Goal: Book appointment/travel/reservation

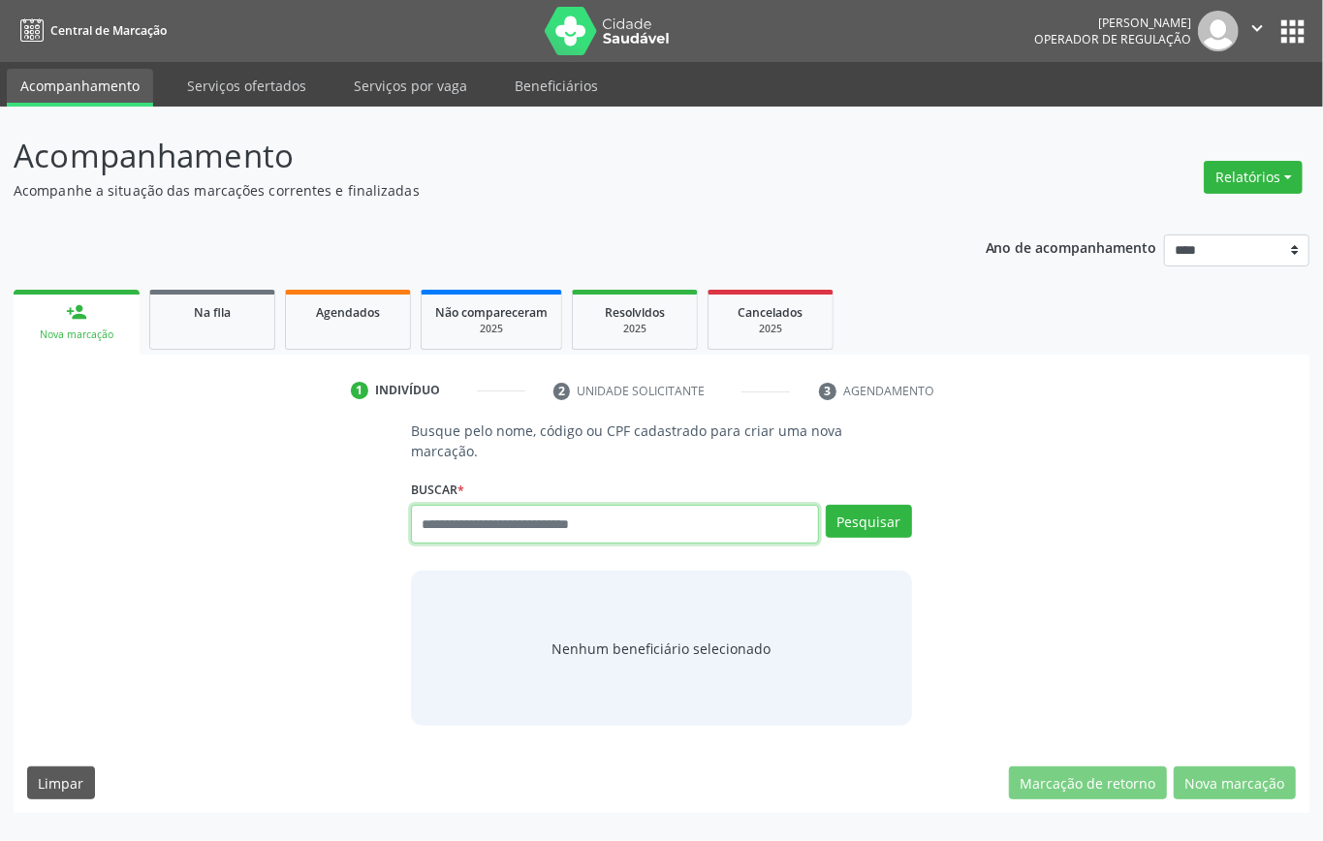
click at [448, 524] on input "text" at bounding box center [615, 524] width 408 height 39
type input "***"
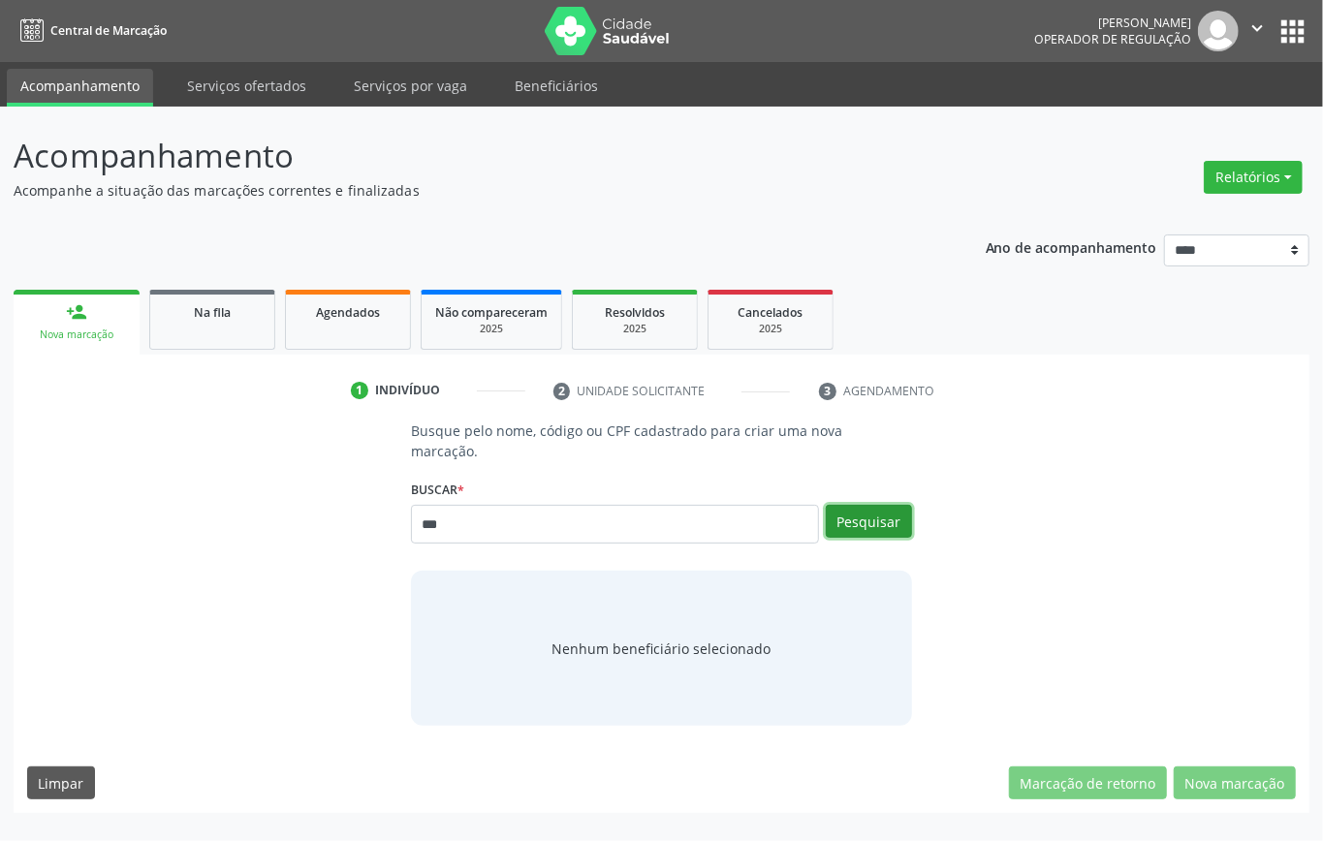
click at [874, 525] on button "Pesquisar" at bounding box center [869, 521] width 86 height 33
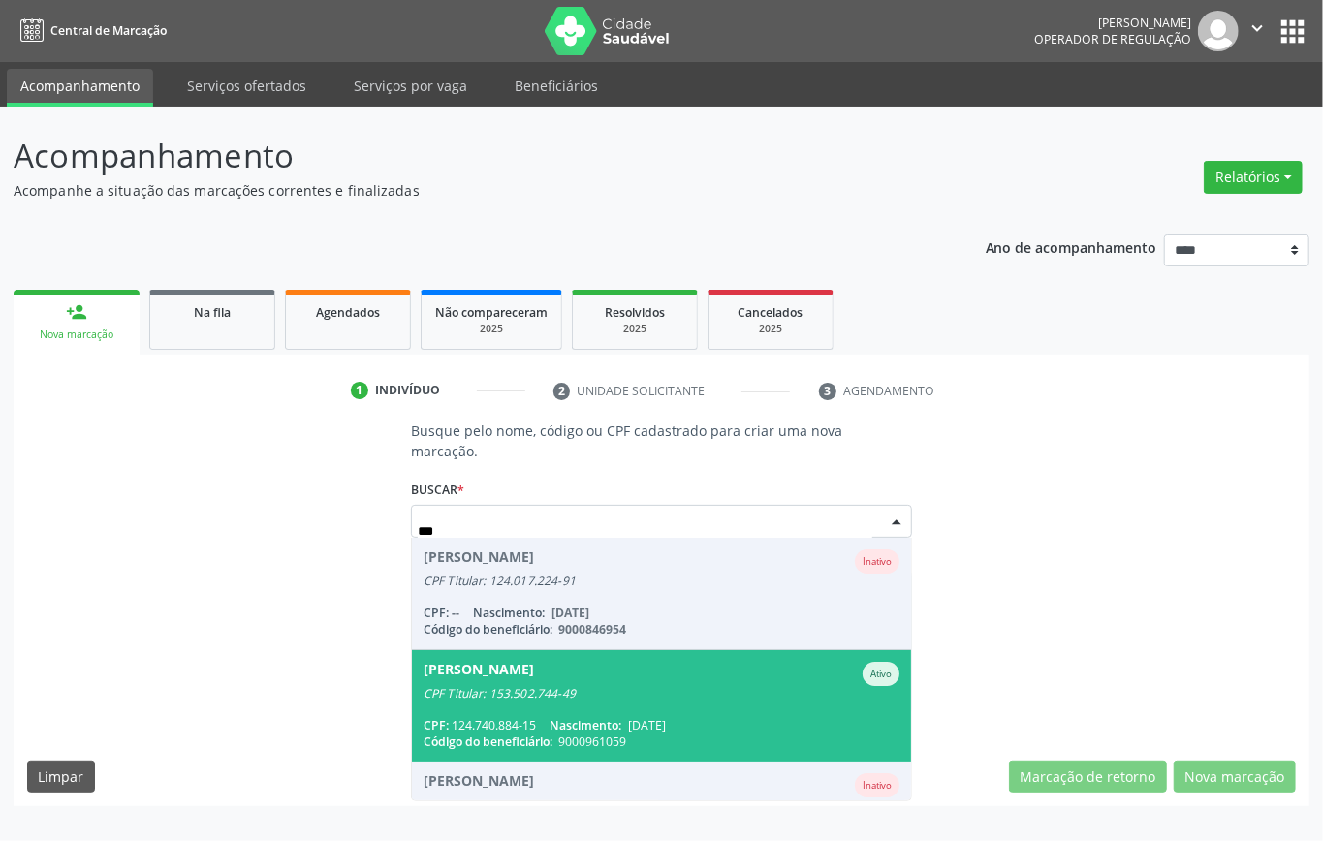
click at [534, 630] on div "Abrahao Valerio da Silva" at bounding box center [479, 674] width 110 height 24
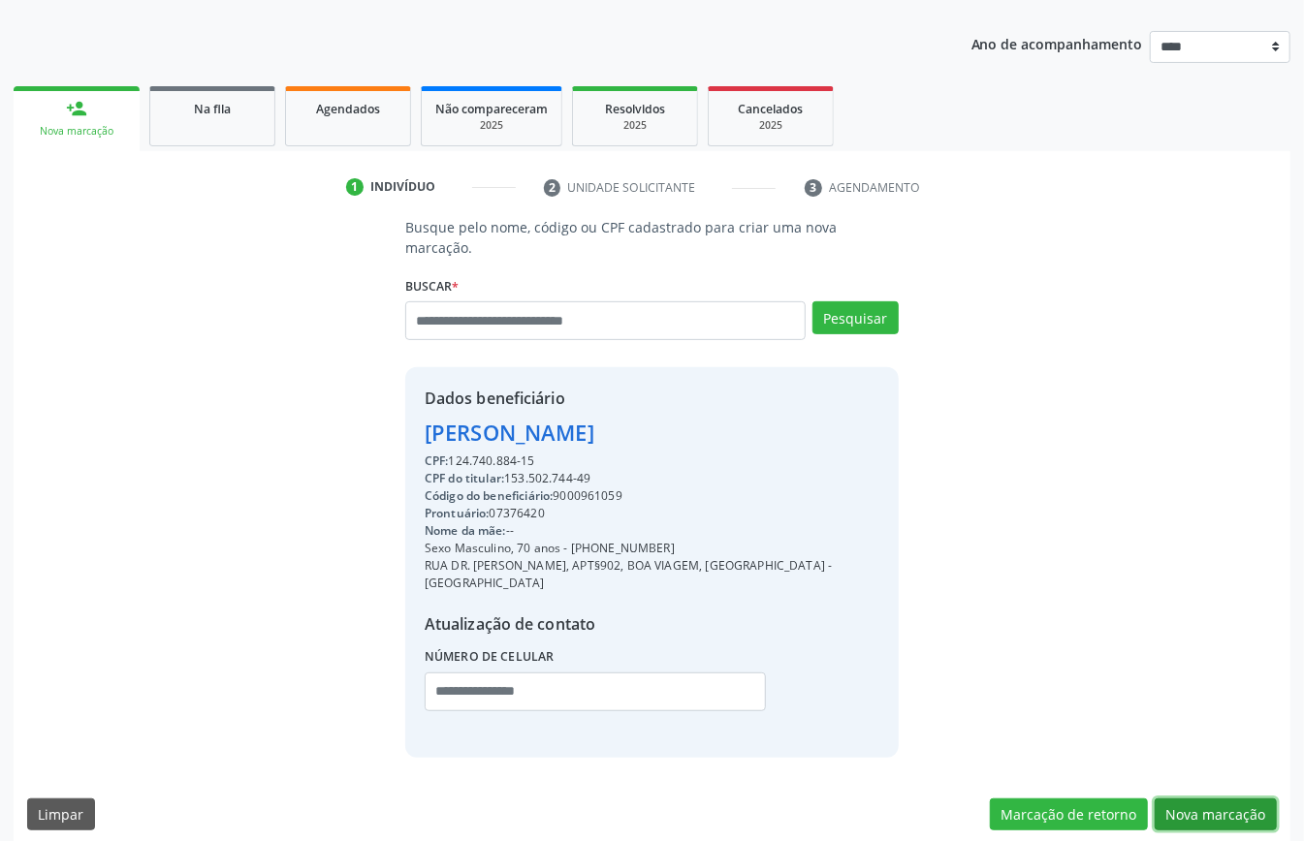
click at [977, 630] on button "Nova marcação" at bounding box center [1215, 815] width 122 height 33
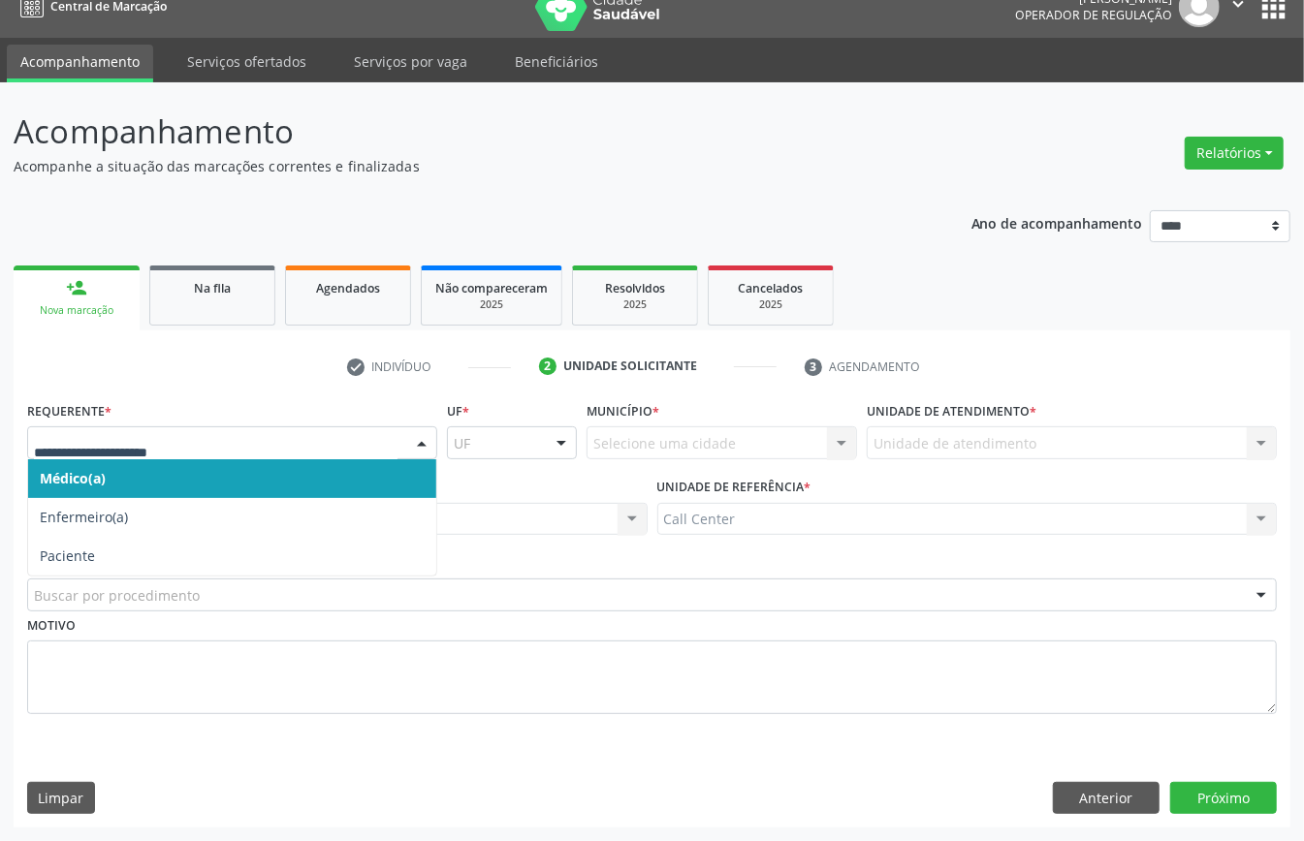
drag, startPoint x: 140, startPoint y: 430, endPoint x: 144, endPoint y: 496, distance: 66.1
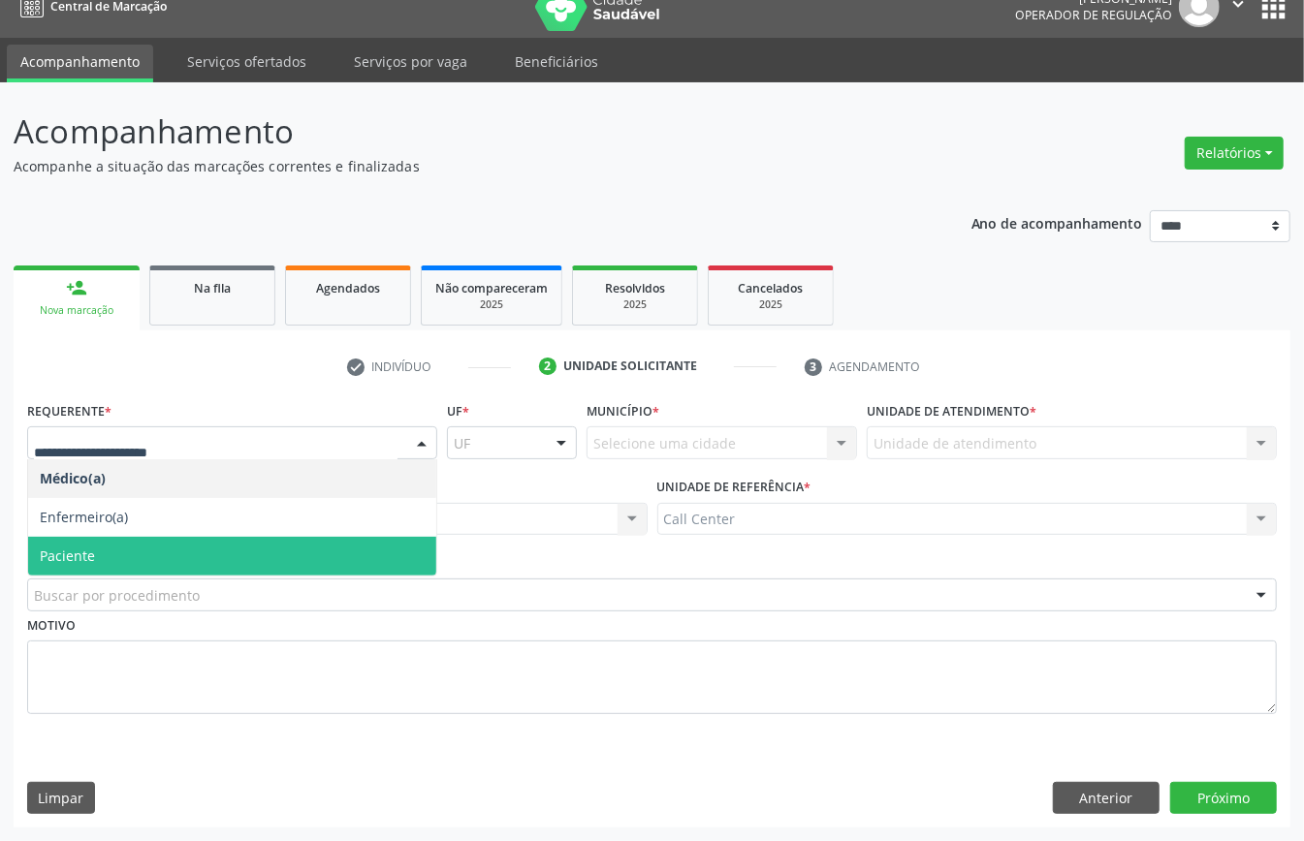
drag, startPoint x: 116, startPoint y: 551, endPoint x: 122, endPoint y: 568, distance: 18.4
click at [118, 555] on span "Paciente" at bounding box center [232, 556] width 408 height 39
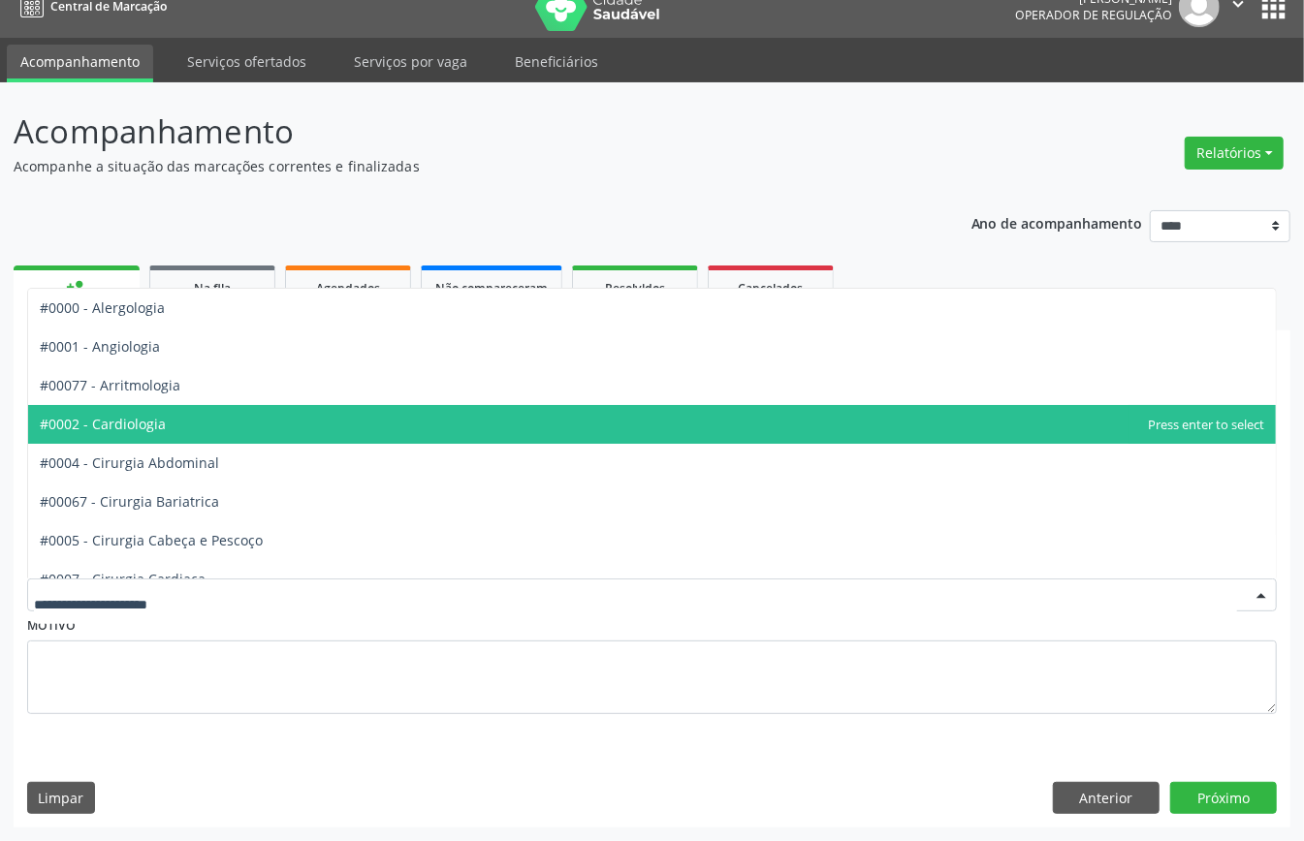
click at [132, 428] on span "#0002 - Cardiologia" at bounding box center [103, 424] width 126 height 18
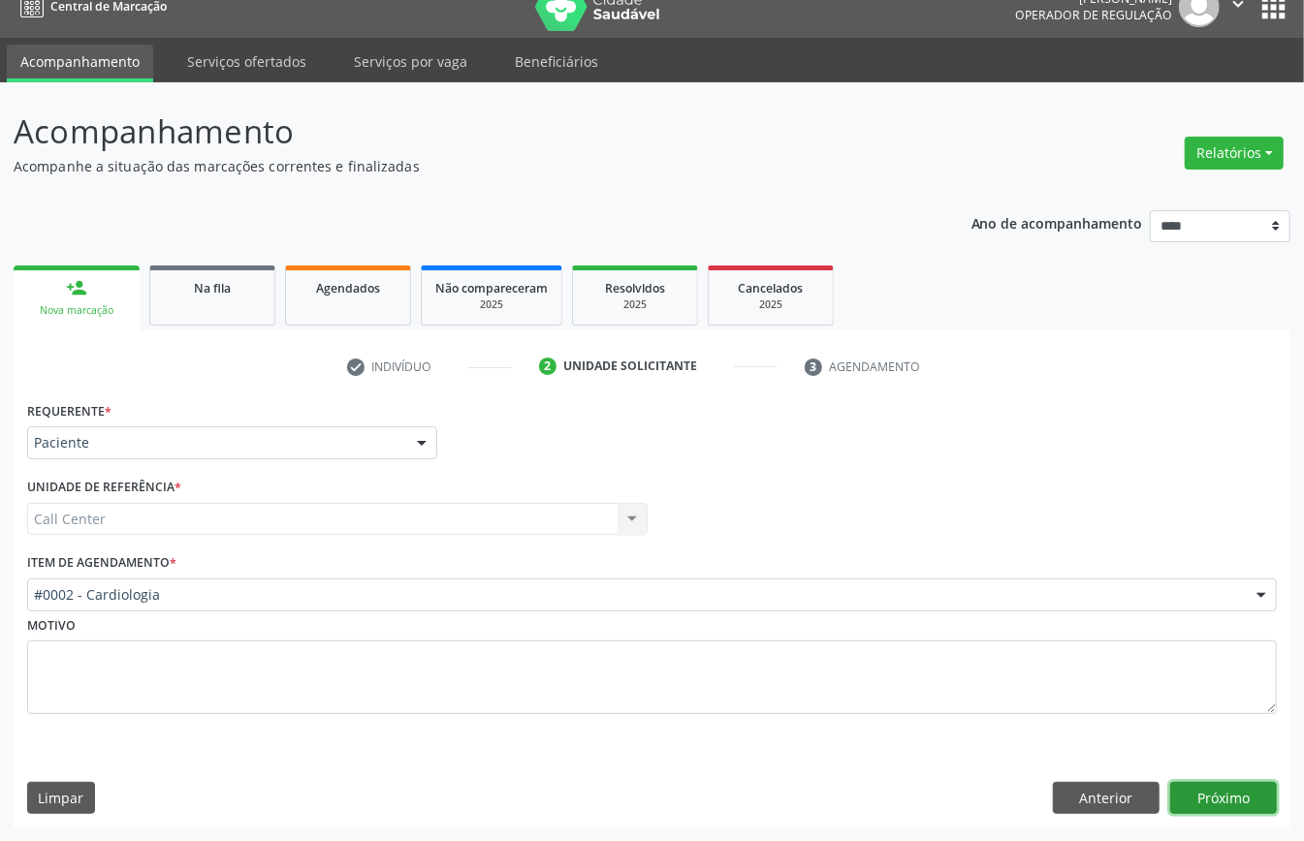
click at [977, 630] on button "Próximo" at bounding box center [1223, 798] width 107 height 33
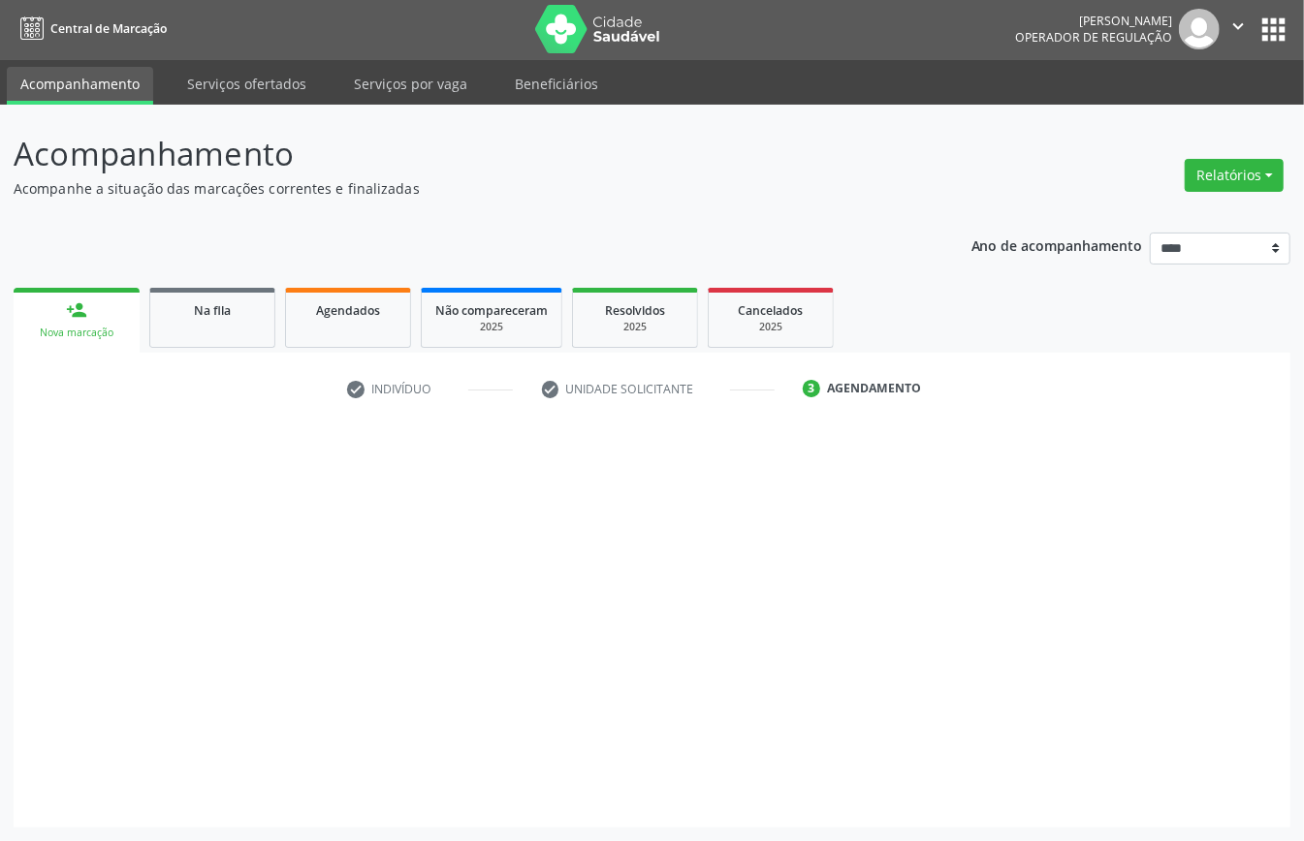
scroll to position [4, 0]
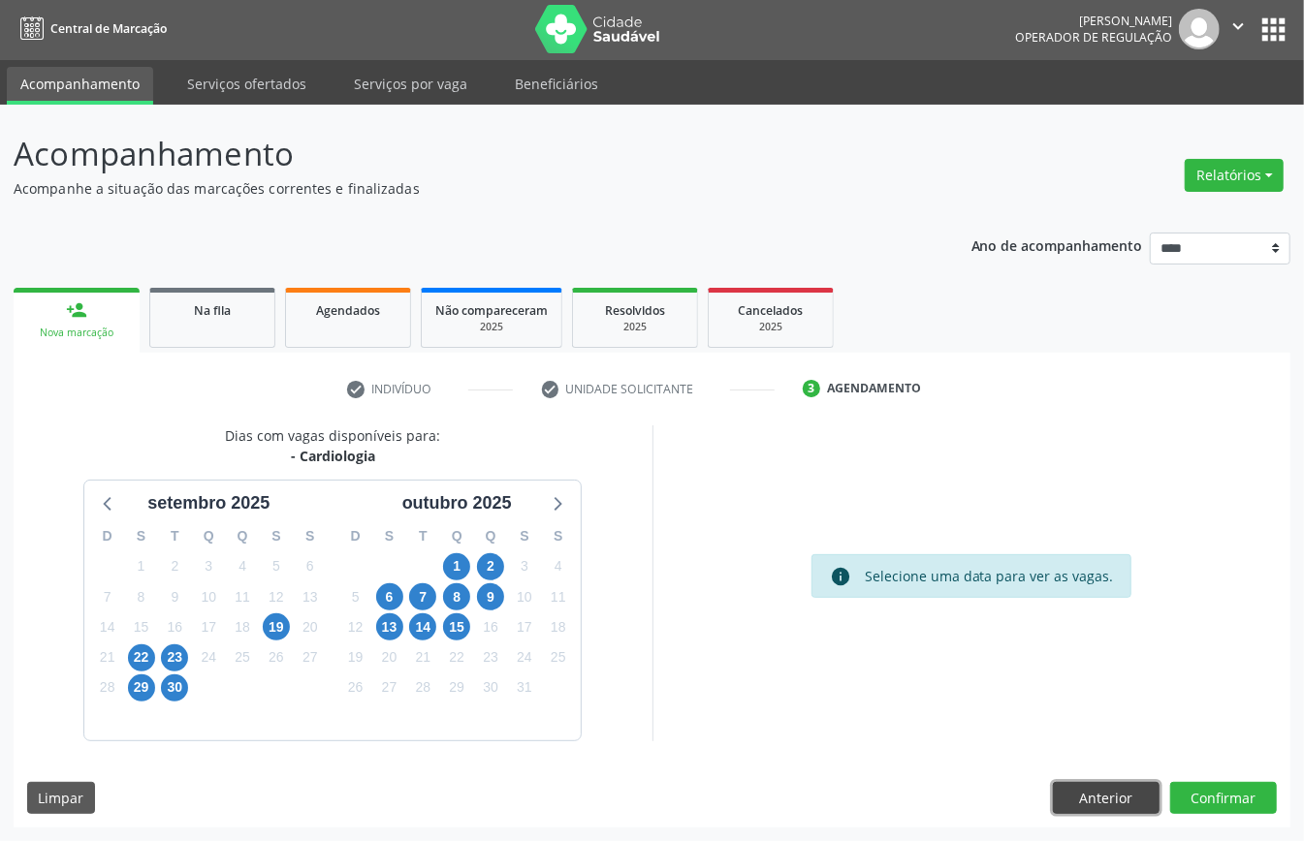
click at [977, 630] on button "Anterior" at bounding box center [1106, 798] width 107 height 33
